Goal: Check status: Check status

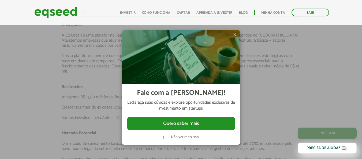
scroll to position [754, 0]
click at [237, 33] on span "×" at bounding box center [234, 34] width 3 height 6
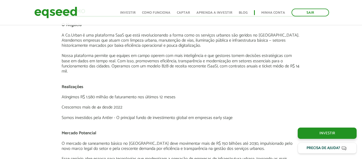
scroll to position [665, 0]
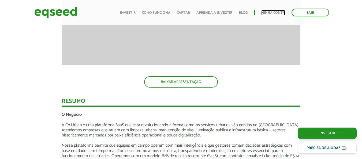
click at [274, 11] on link "Minha conta" at bounding box center [274, 12] width 24 height 3
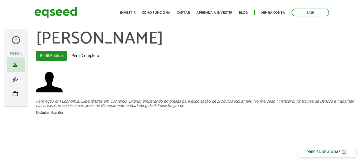
click at [225, 143] on article "Marco Roosevelt Bonifácio e Sousa left_panel_close Pessoal person Meu perfil fi…" at bounding box center [181, 85] width 362 height 161
click at [15, 93] on span "work" at bounding box center [15, 93] width 6 height 6
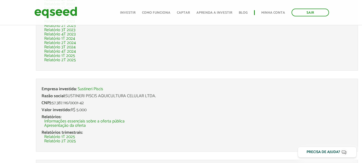
scroll to position [268, 0]
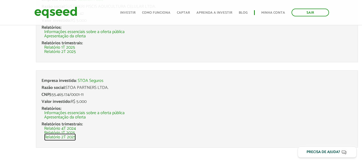
click at [73, 135] on link "Relatório 2T 2025" at bounding box center [60, 137] width 32 height 4
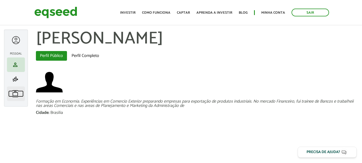
click at [15, 93] on span "work" at bounding box center [15, 93] width 6 height 6
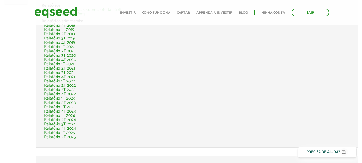
scroll to position [89, 0]
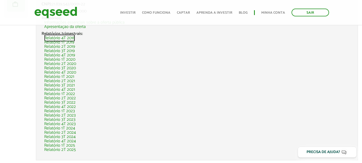
click at [59, 36] on link "Relatório 4T 2018" at bounding box center [59, 38] width 31 height 4
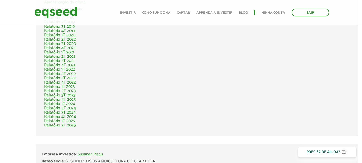
scroll to position [134, 0]
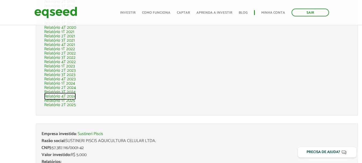
click at [62, 95] on link "Relatório 4T 2024" at bounding box center [60, 96] width 32 height 4
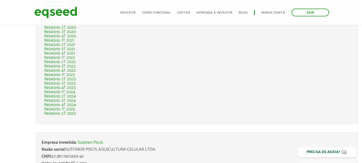
scroll to position [134, 0]
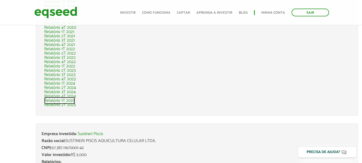
click at [69, 100] on link "Relatório 1T 2025" at bounding box center [59, 100] width 31 height 4
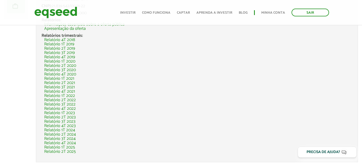
scroll to position [134, 0]
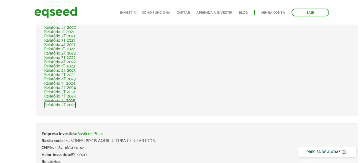
click at [62, 104] on link "Relatório 2T 2025" at bounding box center [60, 105] width 32 height 4
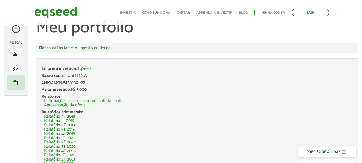
scroll to position [3, 0]
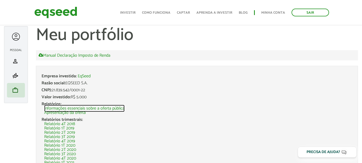
click at [59, 108] on link "Informações essenciais sobre a oferta pública" at bounding box center [84, 108] width 80 height 4
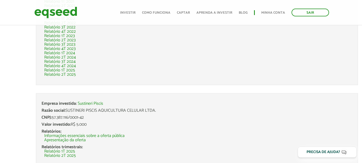
scroll to position [182, 0]
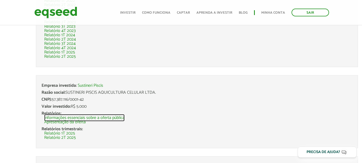
click at [95, 117] on link "Informações essenciais sobre a oferta pública" at bounding box center [84, 118] width 80 height 4
